Goal: Transaction & Acquisition: Purchase product/service

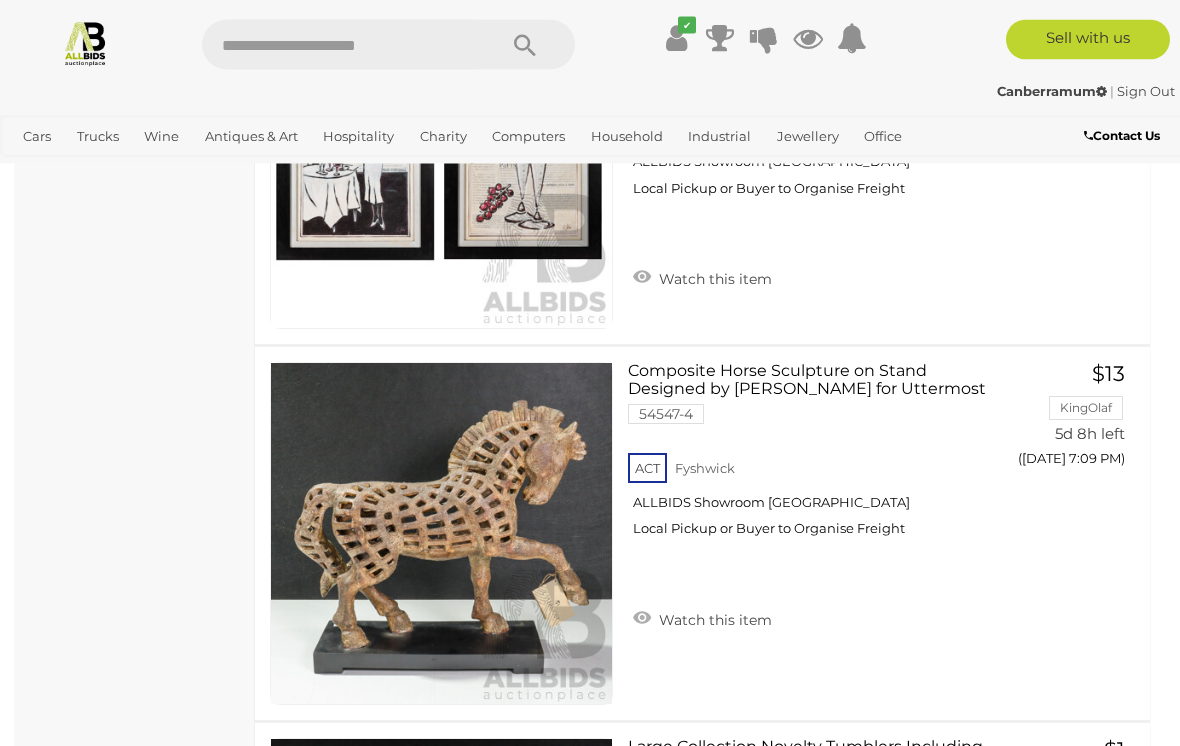
scroll to position [14289, 0]
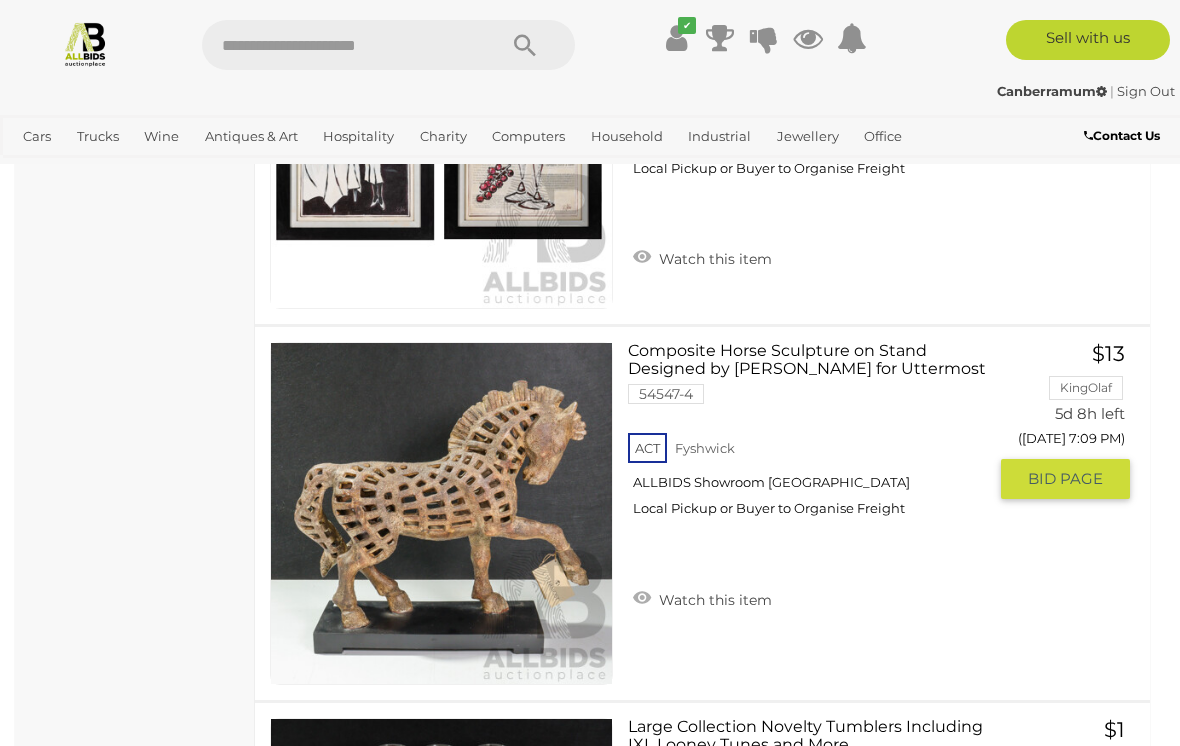
click at [531, 526] on img at bounding box center [441, 513] width 341 height 341
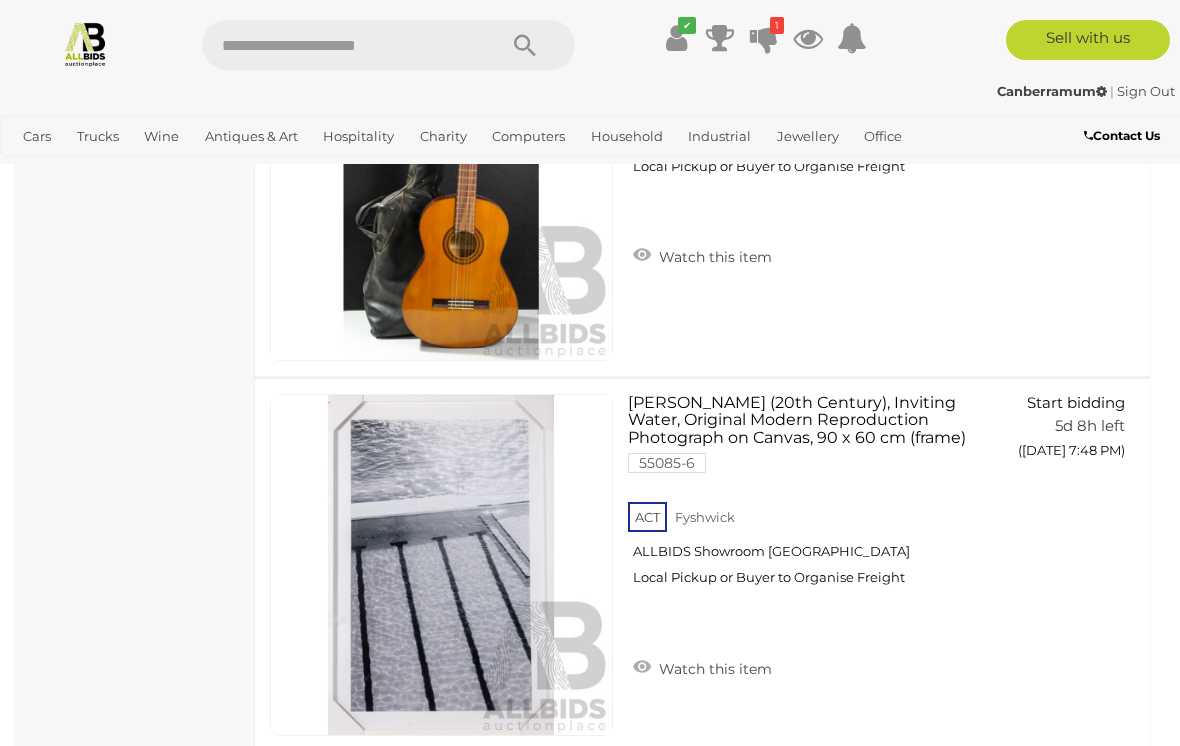
scroll to position [28850, 0]
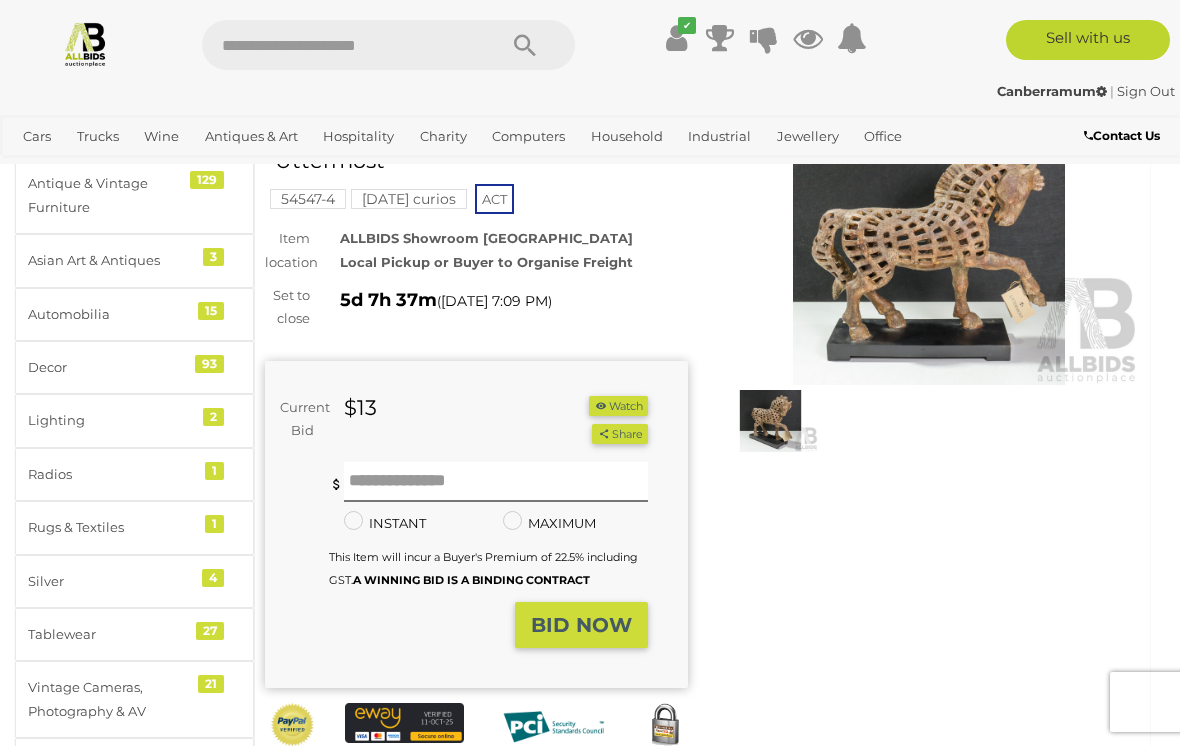
scroll to position [140, 0]
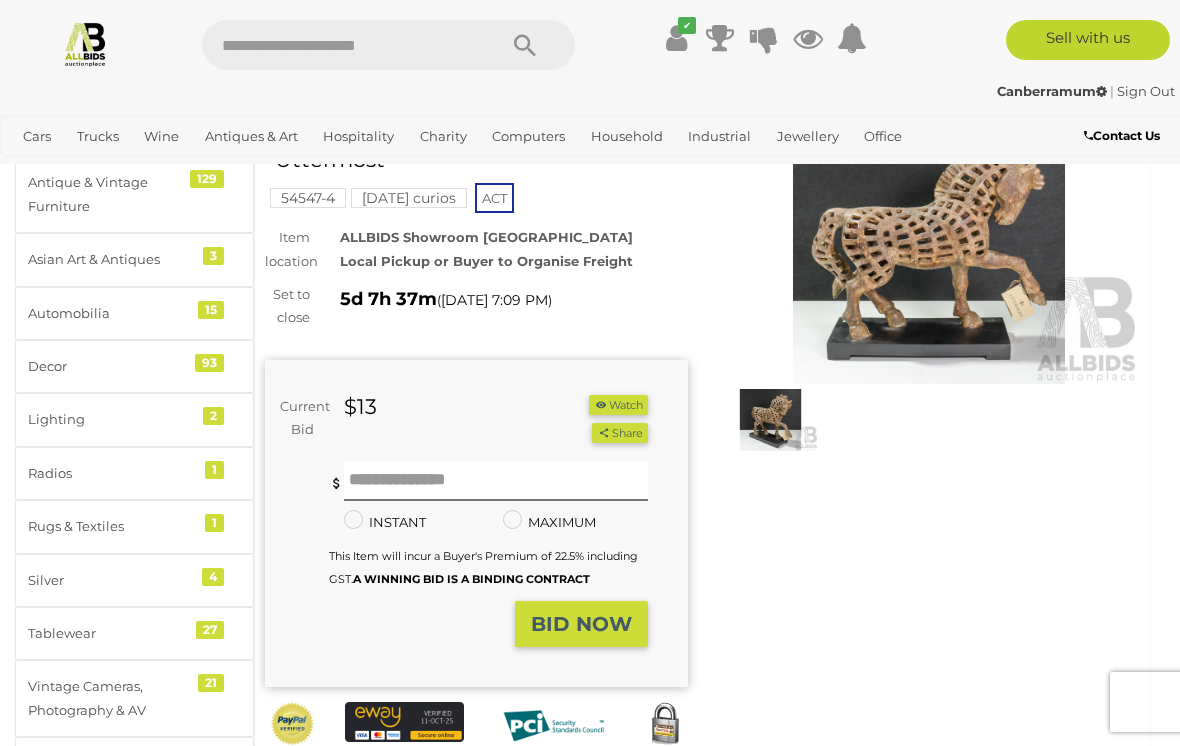
click at [950, 266] on img at bounding box center [929, 248] width 423 height 272
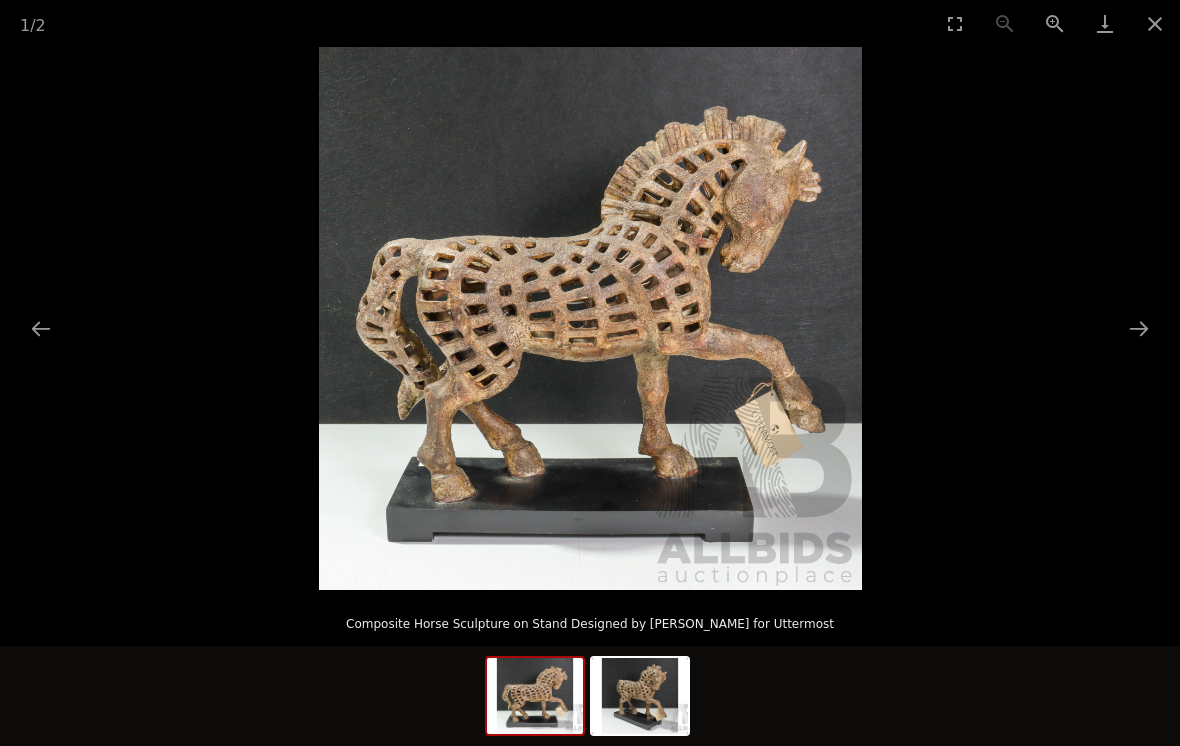
click at [1132, 331] on button "Next slide" at bounding box center [1139, 328] width 42 height 39
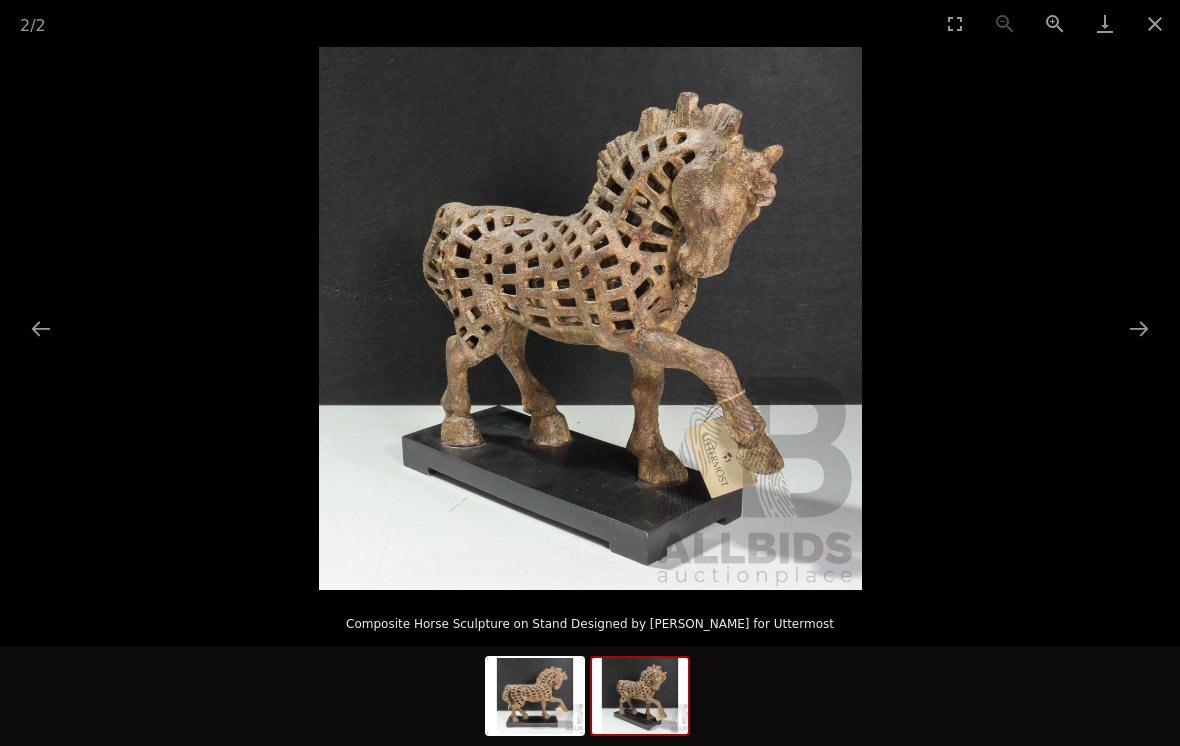
click at [1160, 25] on button "Close gallery" at bounding box center [1155, 23] width 50 height 47
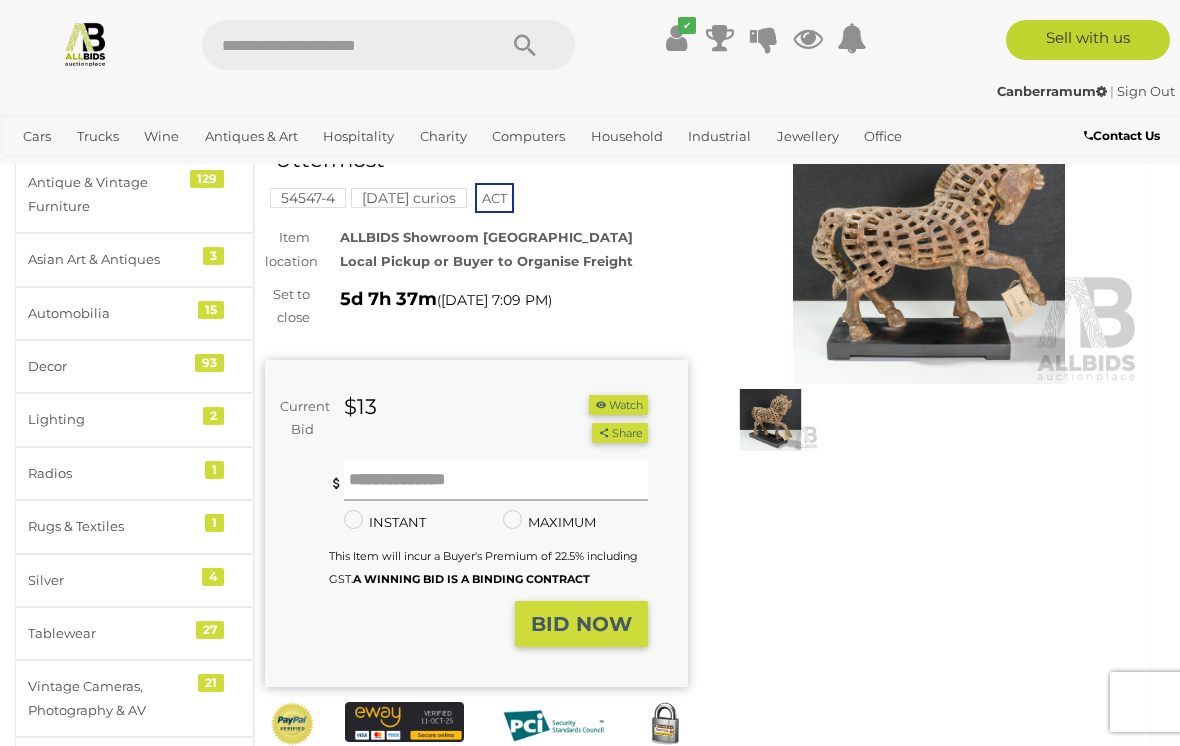
click at [532, 461] on input "text" at bounding box center [496, 481] width 304 height 40
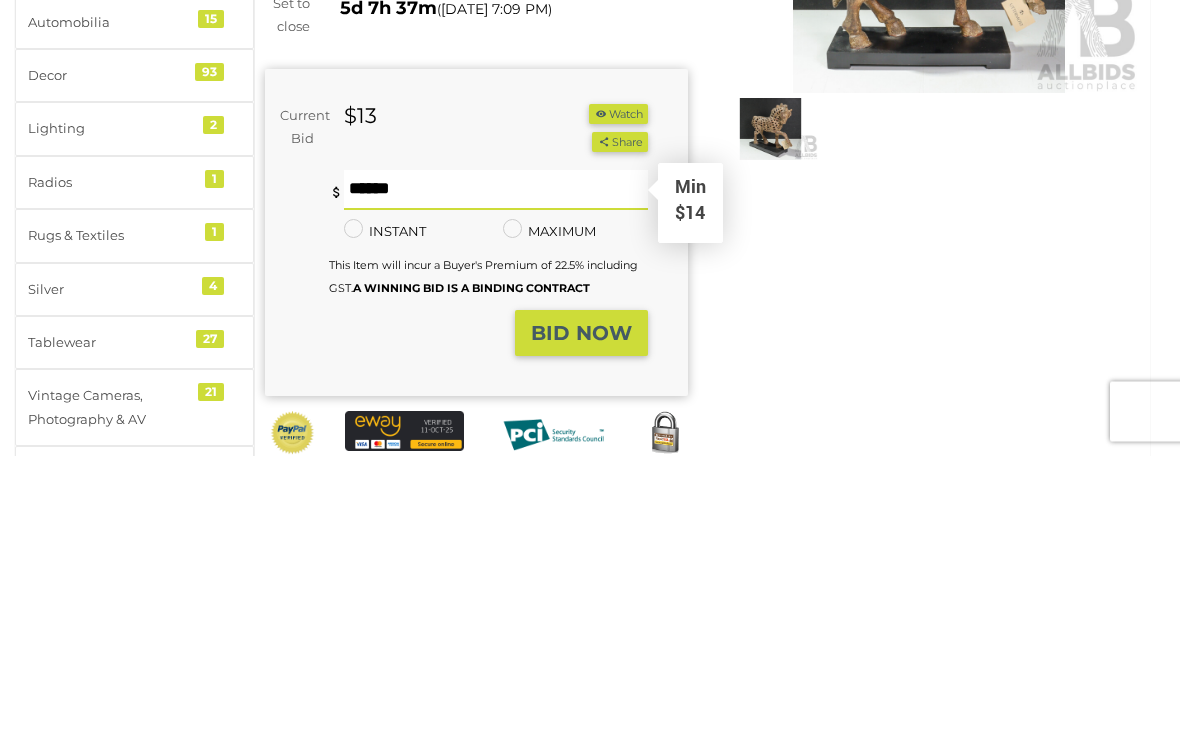
type input "**"
click at [590, 612] on strong "BID NOW" at bounding box center [581, 624] width 101 height 24
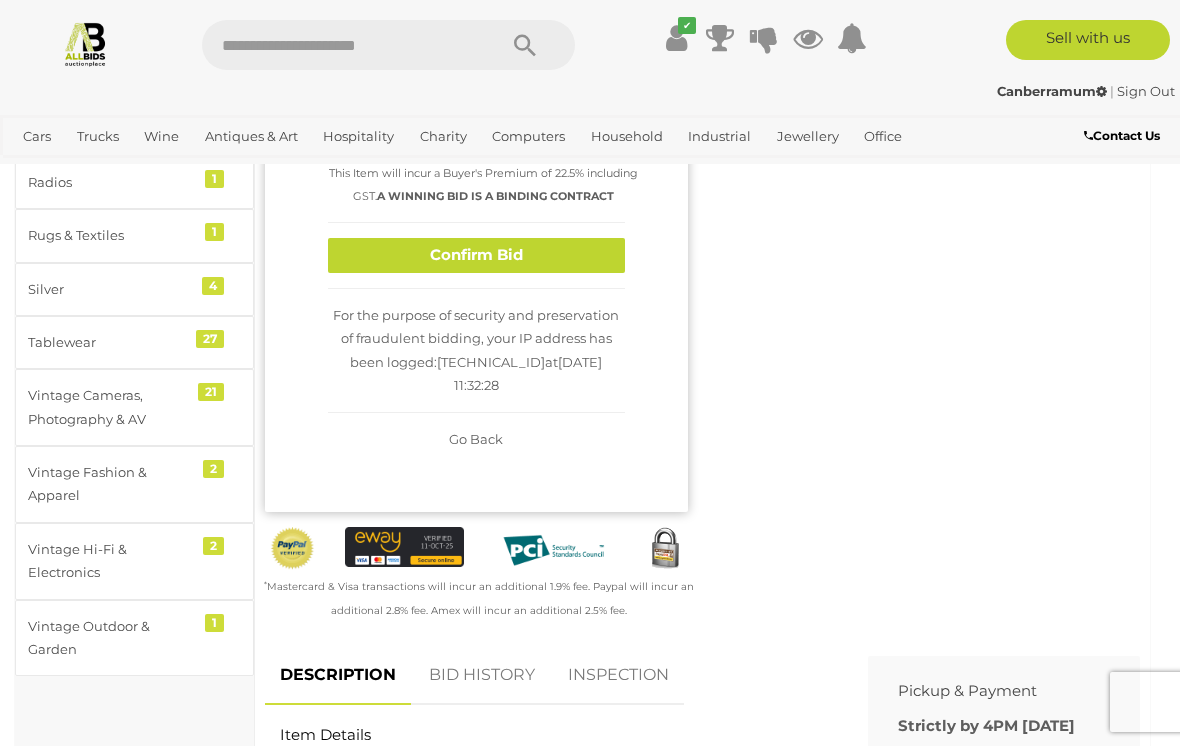
click at [599, 265] on button "Confirm Bid" at bounding box center [476, 255] width 297 height 35
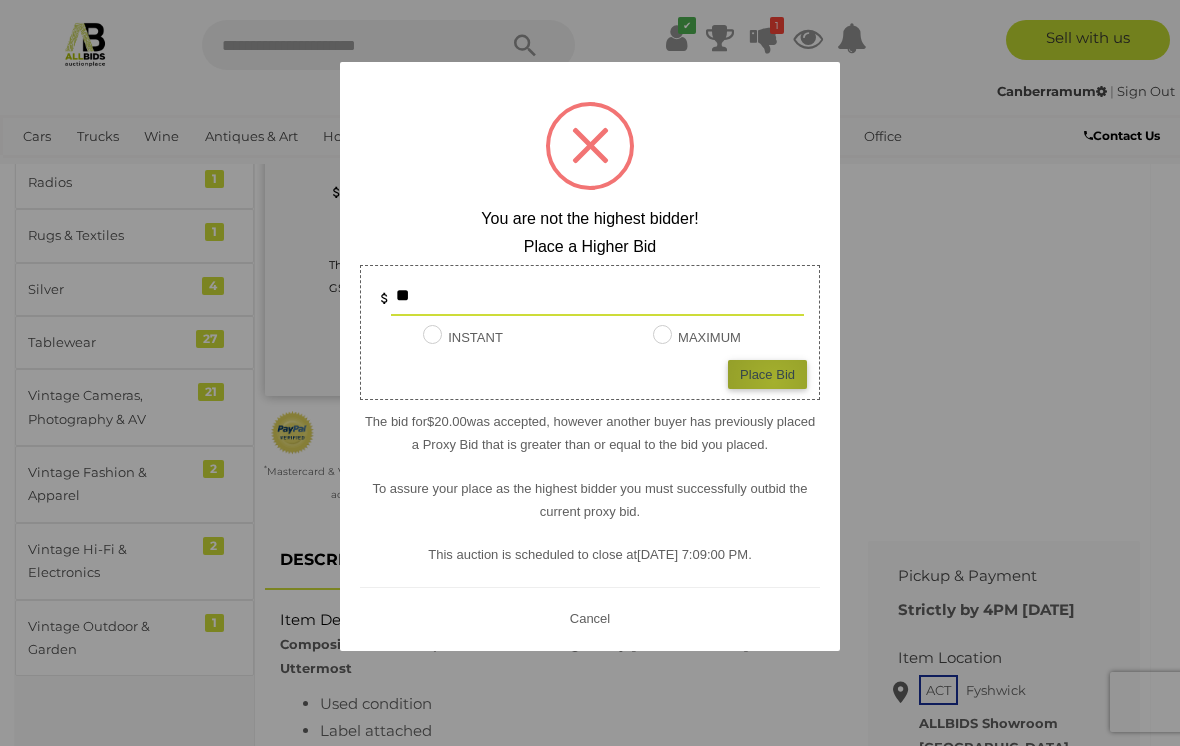
click at [775, 380] on div "Place Bid" at bounding box center [767, 374] width 79 height 29
type input "**"
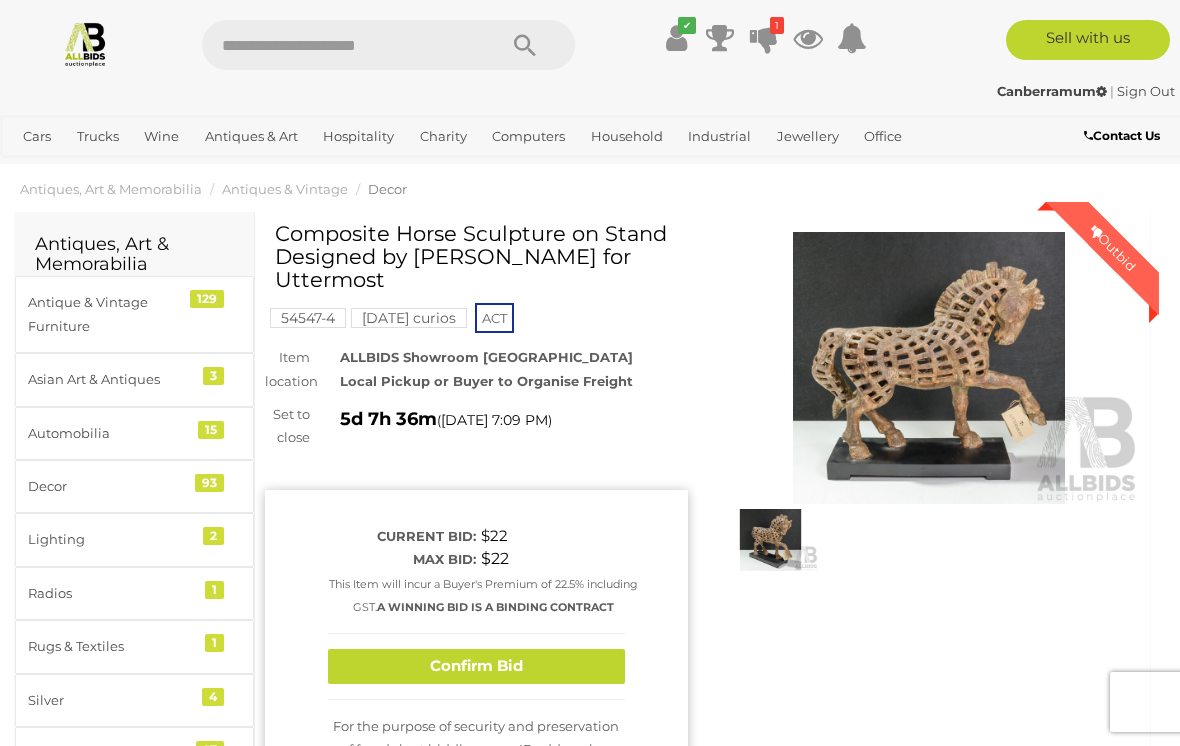
scroll to position [0, 0]
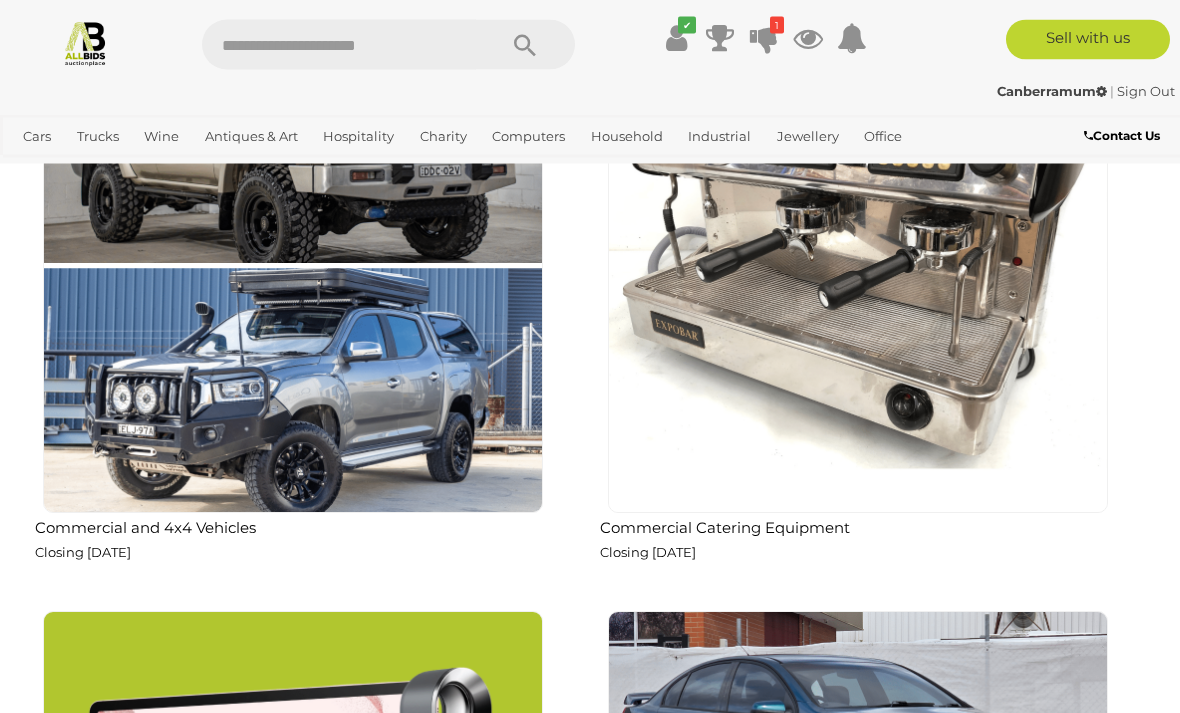
scroll to position [2391, 0]
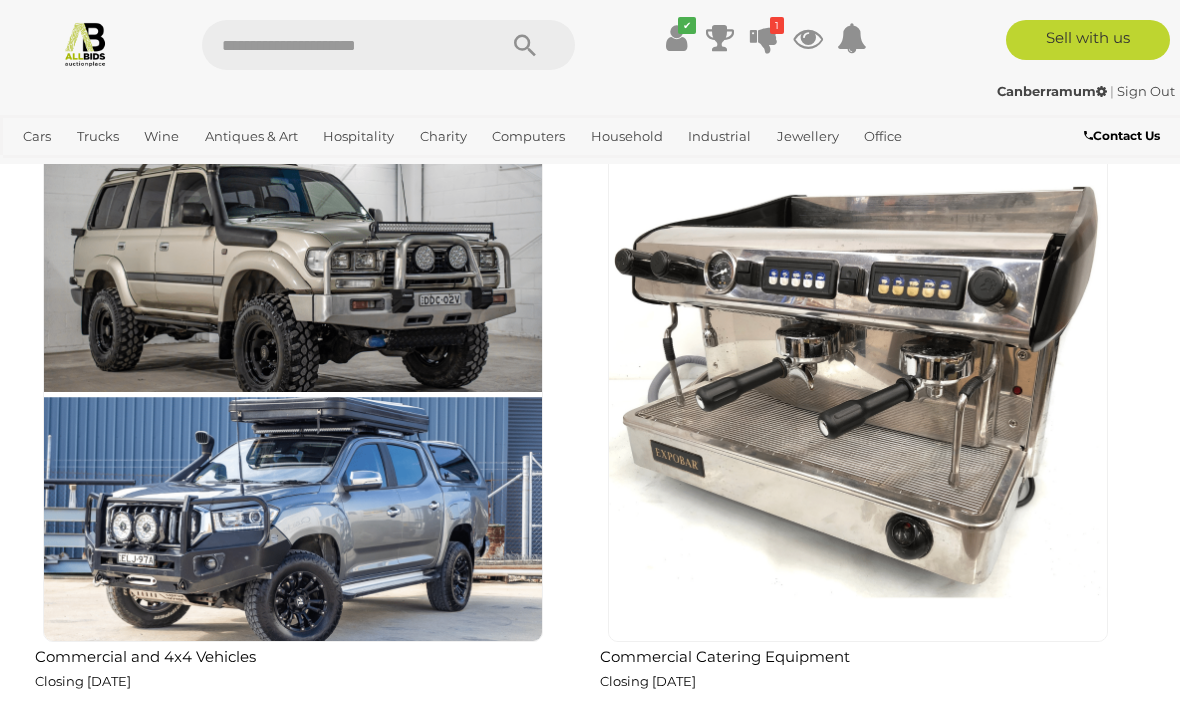
click at [398, 42] on input "text" at bounding box center [339, 45] width 274 height 50
type input "****"
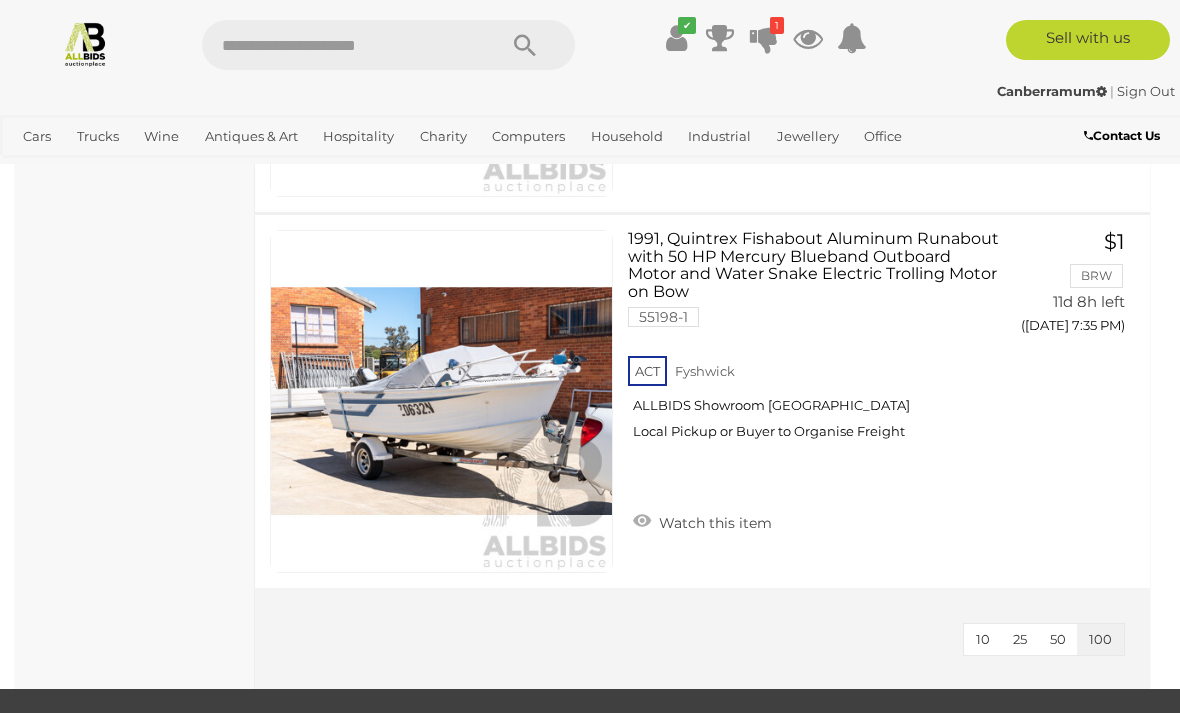
scroll to position [20767, 0]
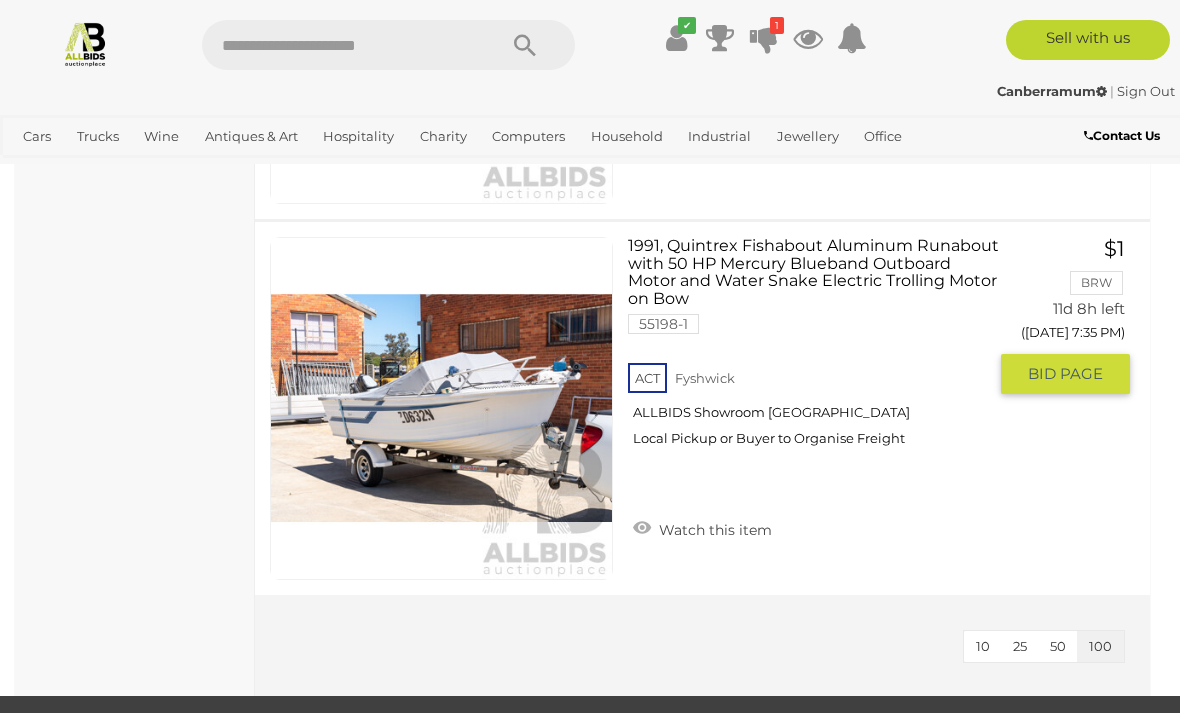
click at [816, 270] on link "1991, Quintrex Fishabout Aluminum Runabout with 50 HP Mercury Blueband Outboard…" at bounding box center [814, 350] width 343 height 226
